Goal: Task Accomplishment & Management: Complete application form

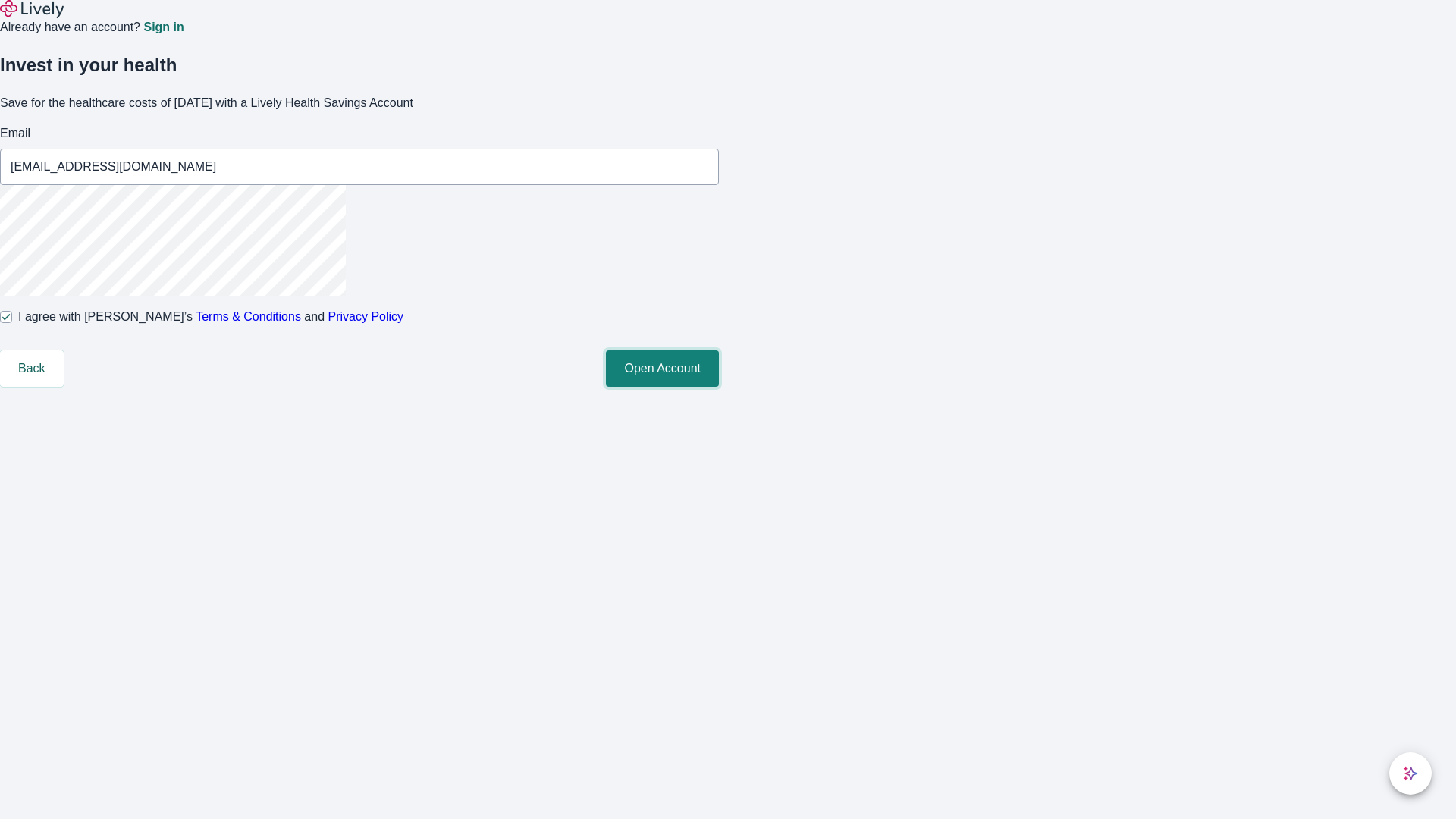
click at [719, 387] on button "Open Account" at bounding box center [662, 369] width 113 height 37
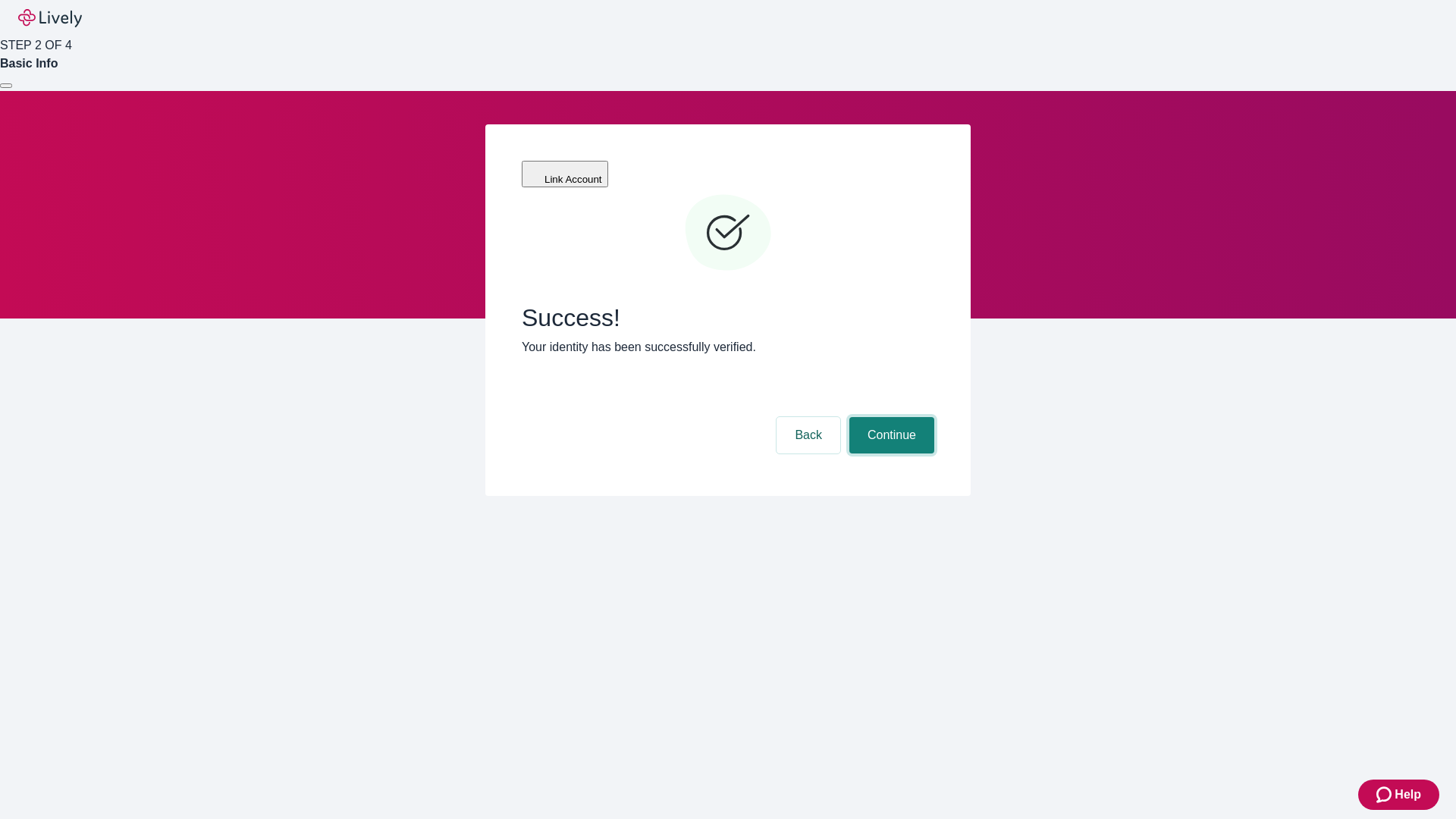
click at [889, 417] on button "Continue" at bounding box center [892, 435] width 85 height 37
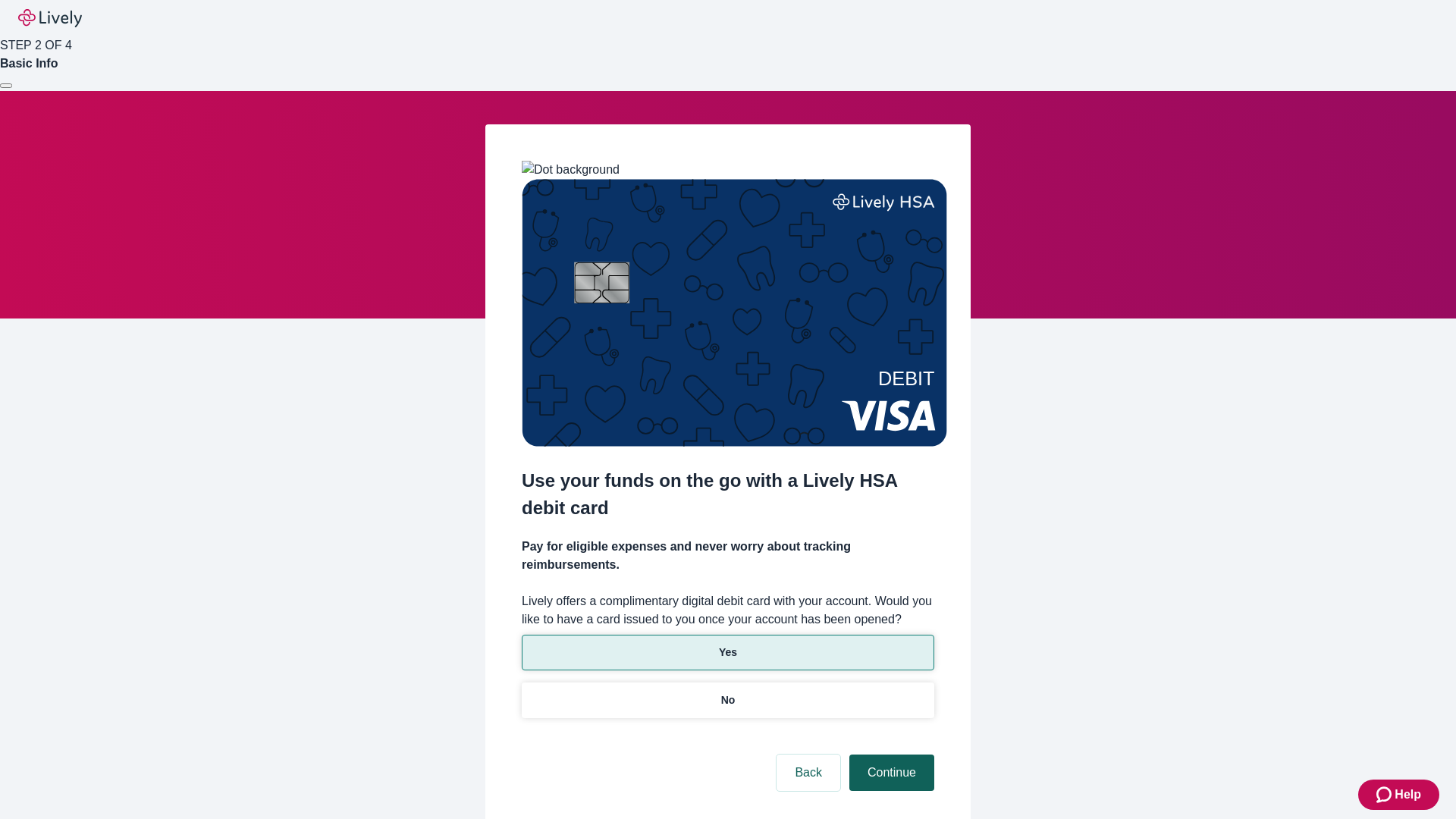
click at [727, 645] on p "Yes" at bounding box center [728, 653] width 18 height 16
click at [889, 754] on button "Continue" at bounding box center [892, 773] width 85 height 37
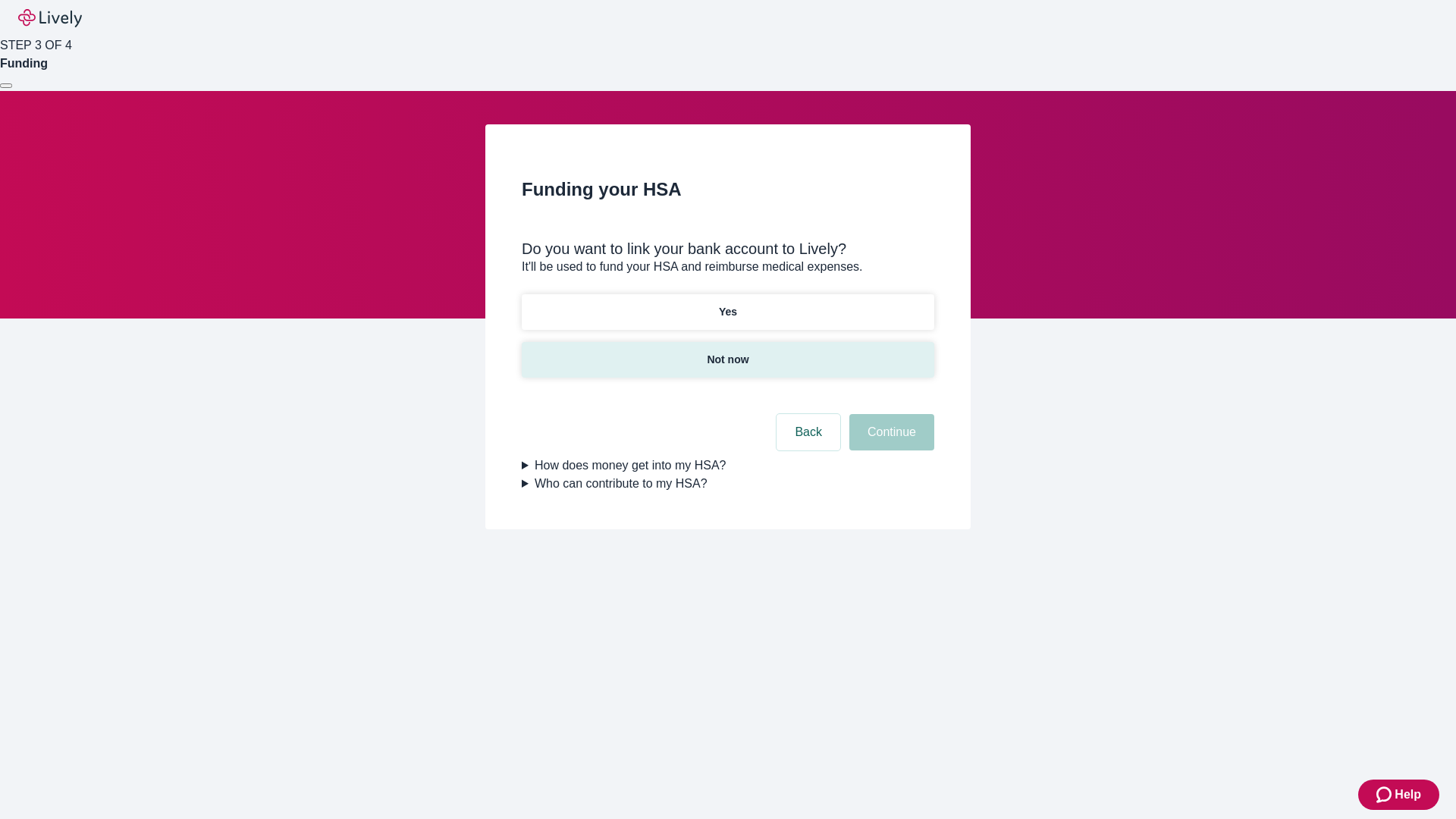
click at [727, 352] on p "Not now" at bounding box center [728, 360] width 42 height 16
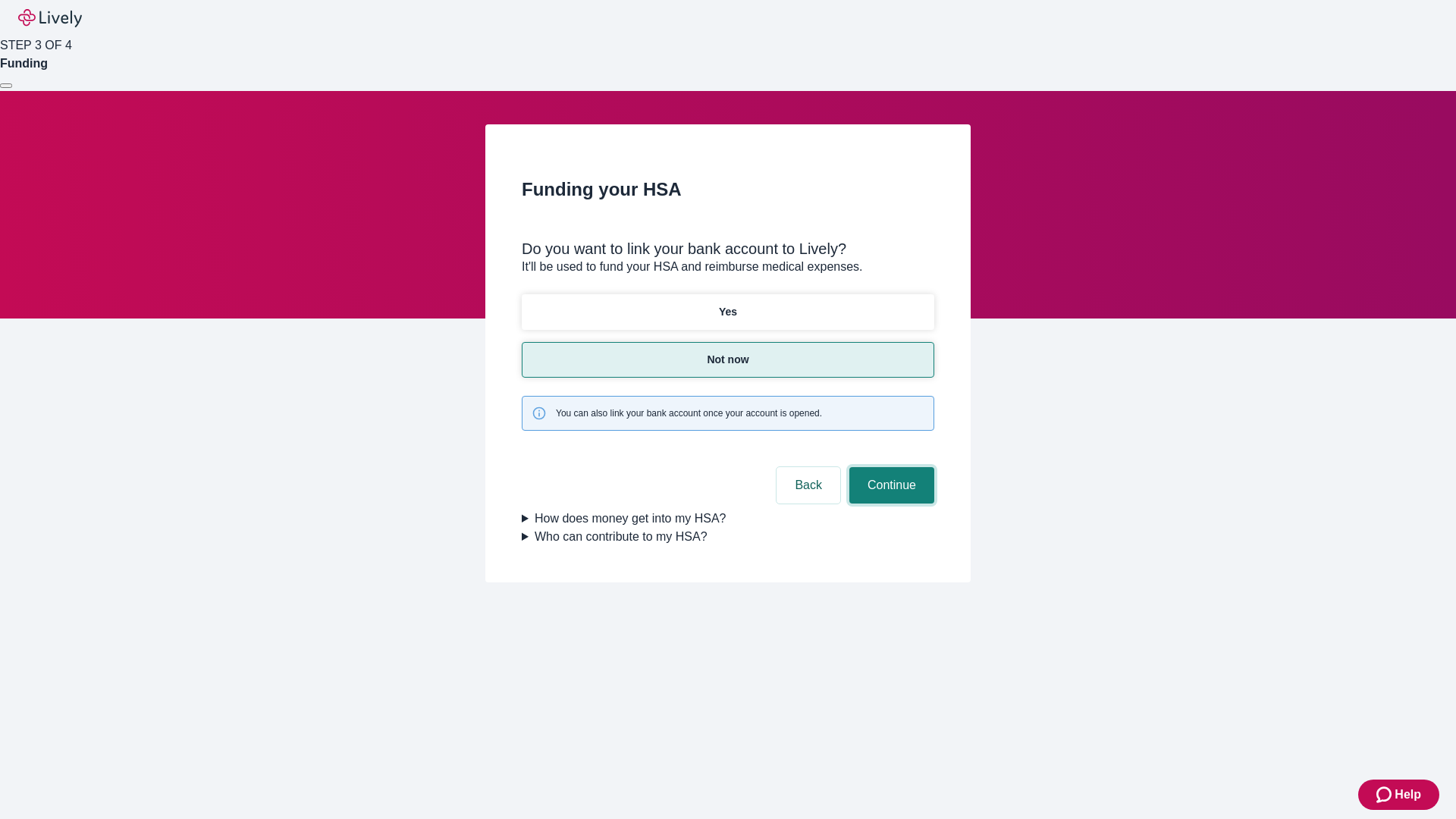
click at [889, 467] on button "Continue" at bounding box center [892, 485] width 85 height 37
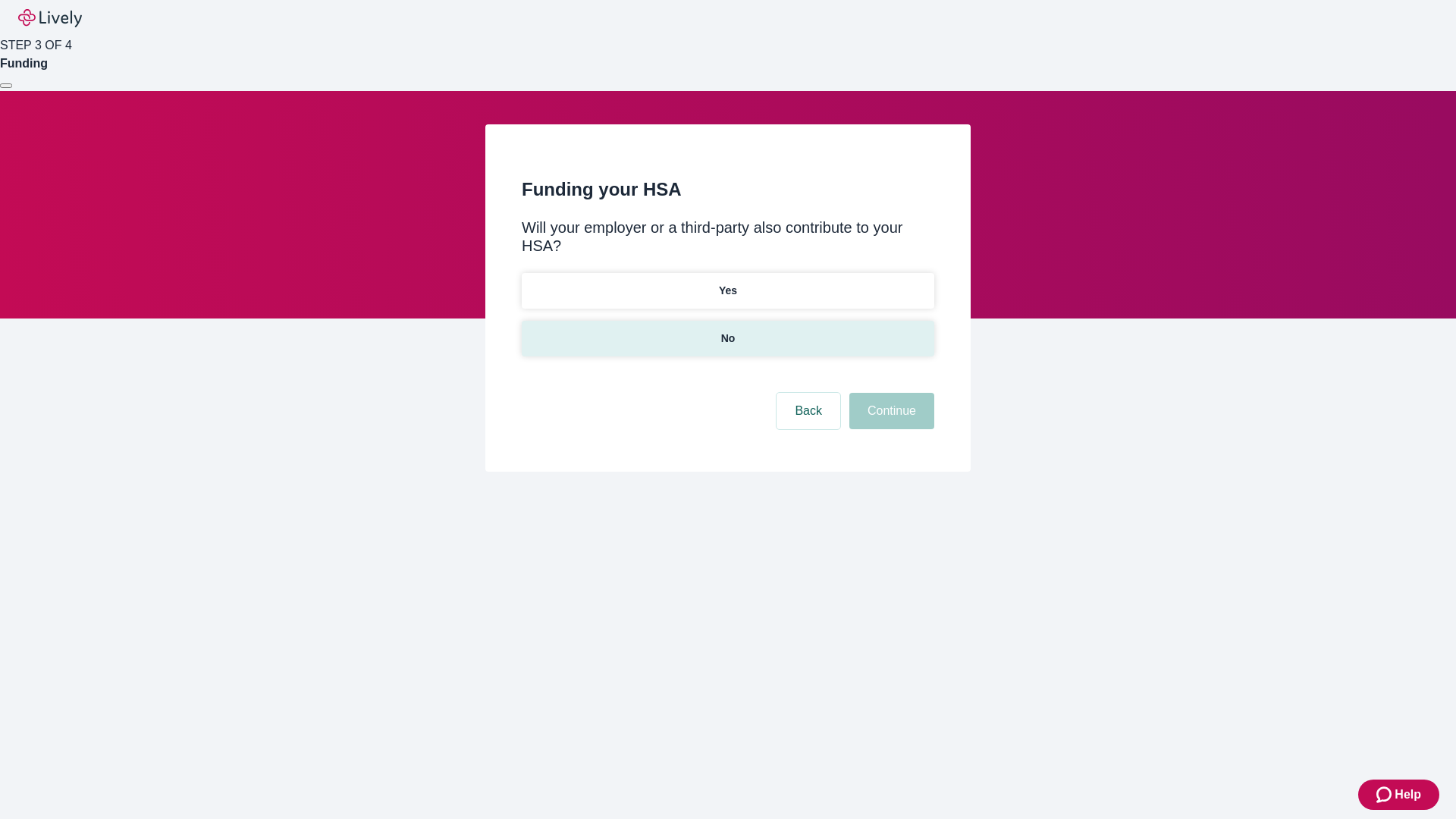
click at [727, 330] on p "No" at bounding box center [728, 338] width 14 height 16
click at [889, 392] on button "Continue" at bounding box center [892, 411] width 85 height 37
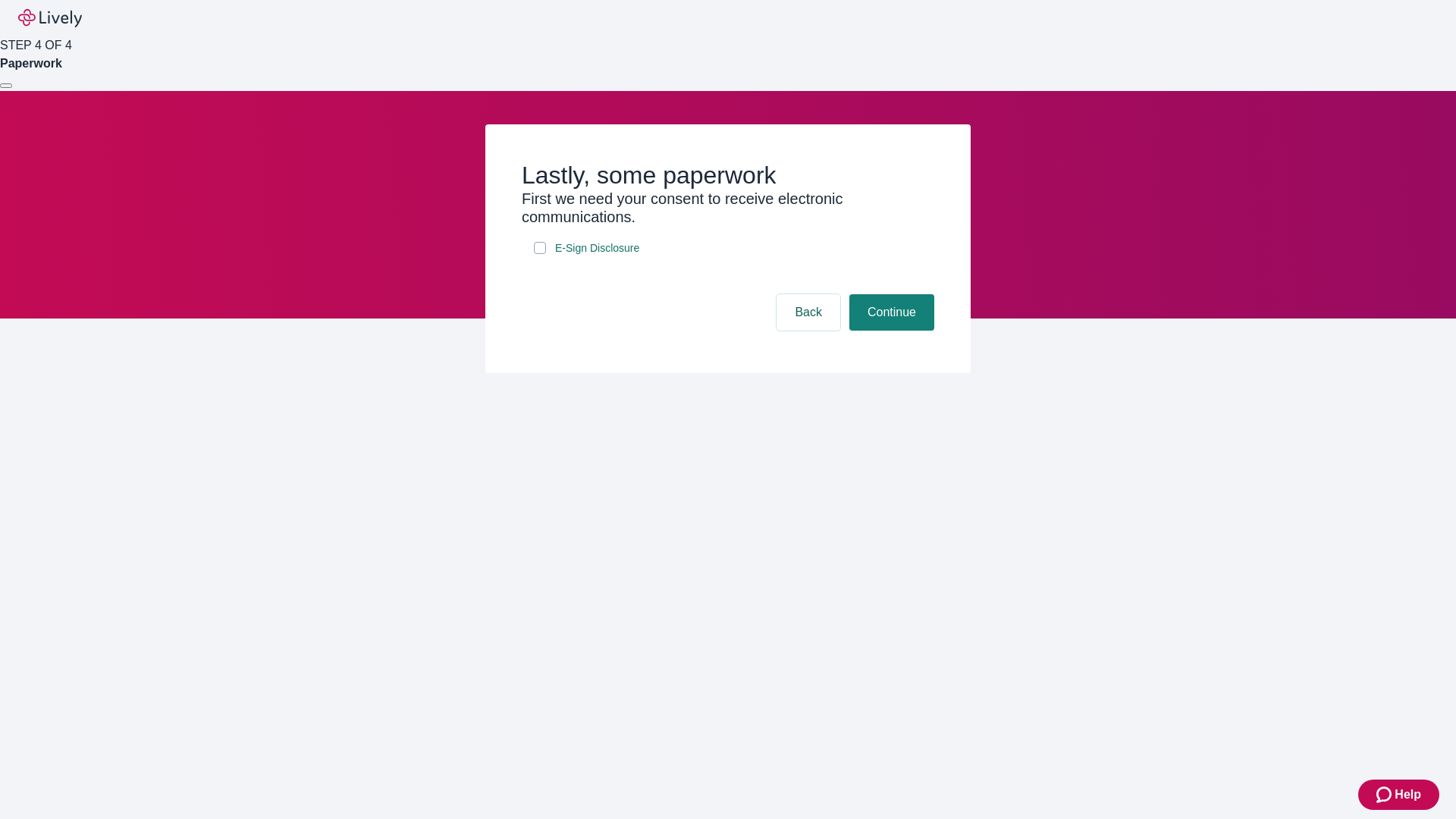
click at [540, 254] on input "E-Sign Disclosure" at bounding box center [540, 248] width 12 height 12
checkbox input "true"
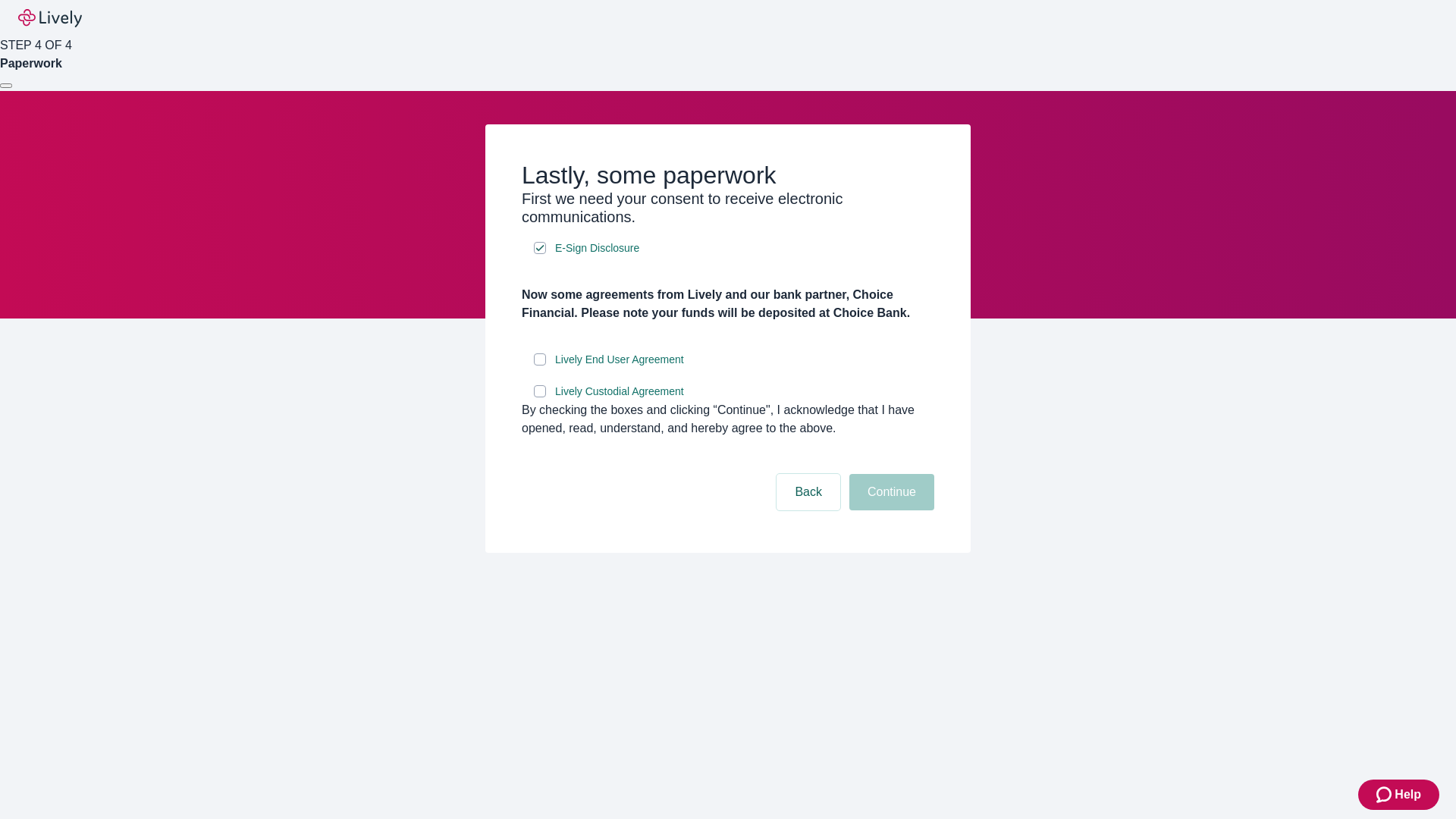
click at [540, 365] on input "Lively End User Agreement" at bounding box center [540, 359] width 12 height 12
checkbox input "true"
click at [540, 398] on input "Lively Custodial Agreement" at bounding box center [540, 392] width 12 height 12
checkbox input "true"
click at [889, 511] on button "Continue" at bounding box center [892, 492] width 85 height 37
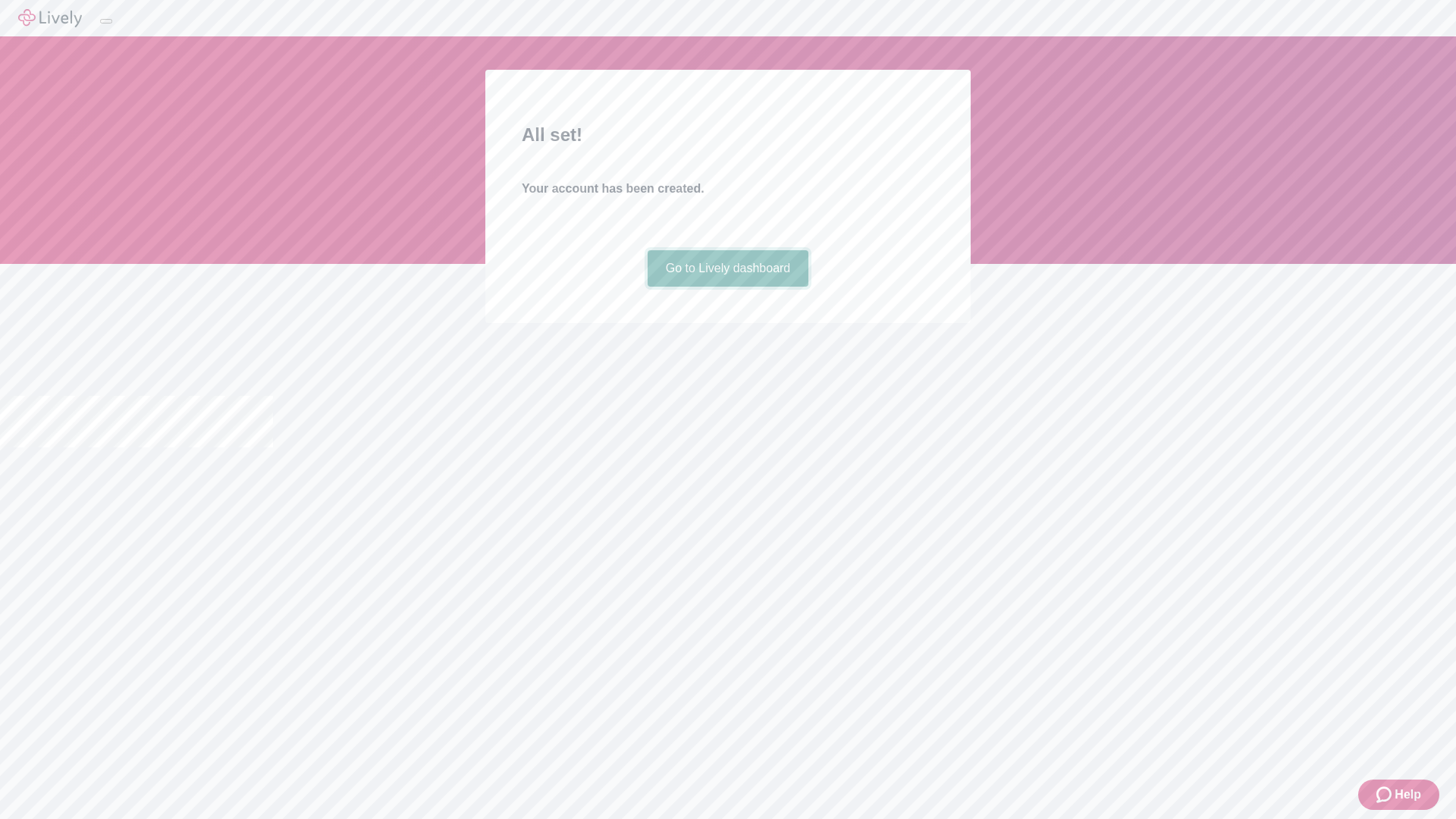
click at [727, 286] on link "Go to Lively dashboard" at bounding box center [728, 269] width 161 height 37
